Goal: Task Accomplishment & Management: Manage account settings

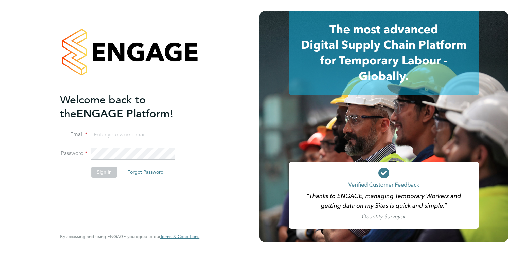
type input "kerry.baker@ncclondon.ac.uk"
click at [103, 173] on button "Sign In" at bounding box center [104, 172] width 26 height 11
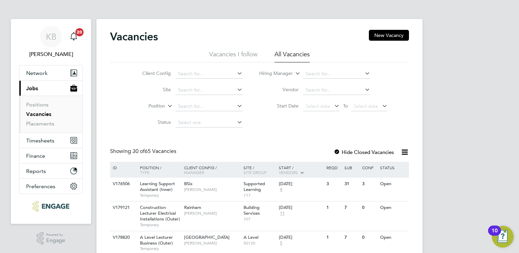
click at [236, 90] on icon at bounding box center [236, 90] width 0 height 10
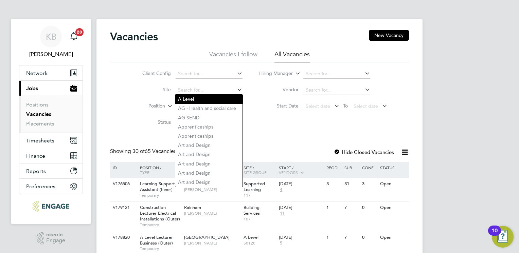
click at [186, 100] on li "A Level" at bounding box center [208, 99] width 67 height 9
type input "A Level"
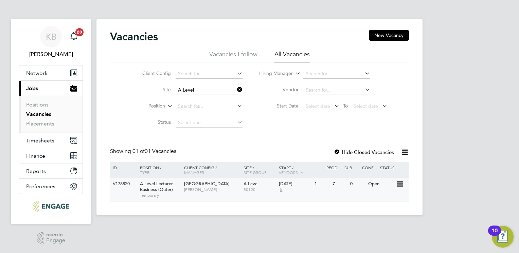
click at [198, 186] on span "[GEOGRAPHIC_DATA]" at bounding box center [207, 184] width 46 height 6
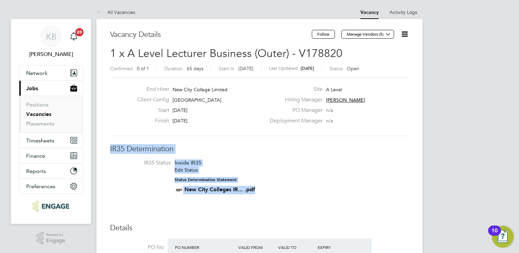
drag, startPoint x: 477, startPoint y: 85, endPoint x: 480, endPoint y: 121, distance: 36.5
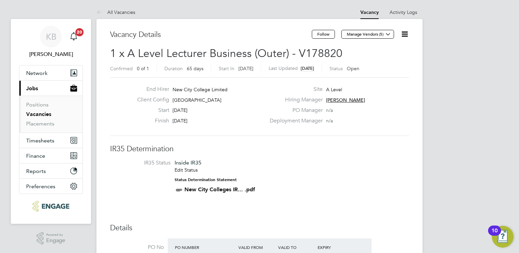
click at [404, 35] on icon at bounding box center [405, 34] width 8 height 8
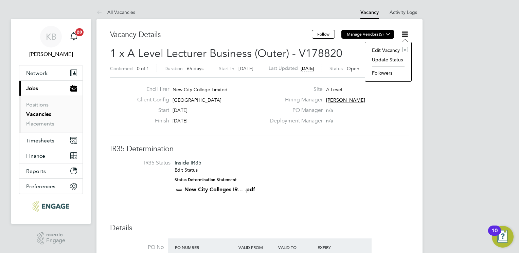
click at [372, 32] on button "Manage Vendors (5)" at bounding box center [368, 34] width 53 height 9
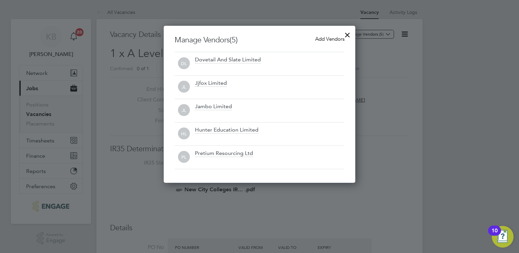
click at [323, 36] on span "Add Vendors" at bounding box center [329, 39] width 29 height 6
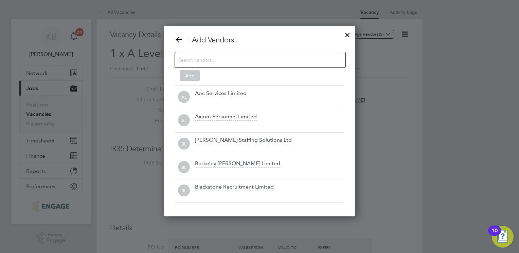
click at [209, 60] on input at bounding box center [254, 59] width 153 height 9
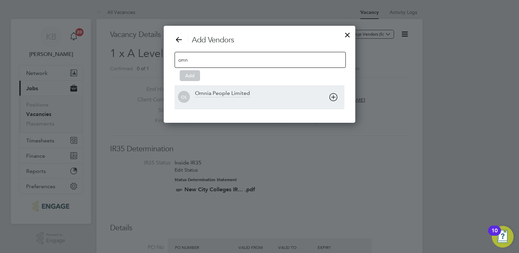
type input "omn"
click at [222, 94] on div "Omnia People Limited" at bounding box center [222, 93] width 55 height 7
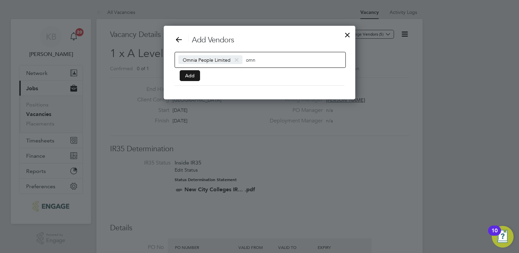
click at [190, 76] on button "Add" at bounding box center [190, 75] width 20 height 11
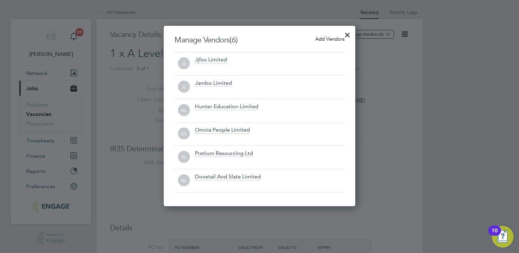
click at [348, 33] on div at bounding box center [348, 33] width 12 height 12
